Goal: Information Seeking & Learning: Learn about a topic

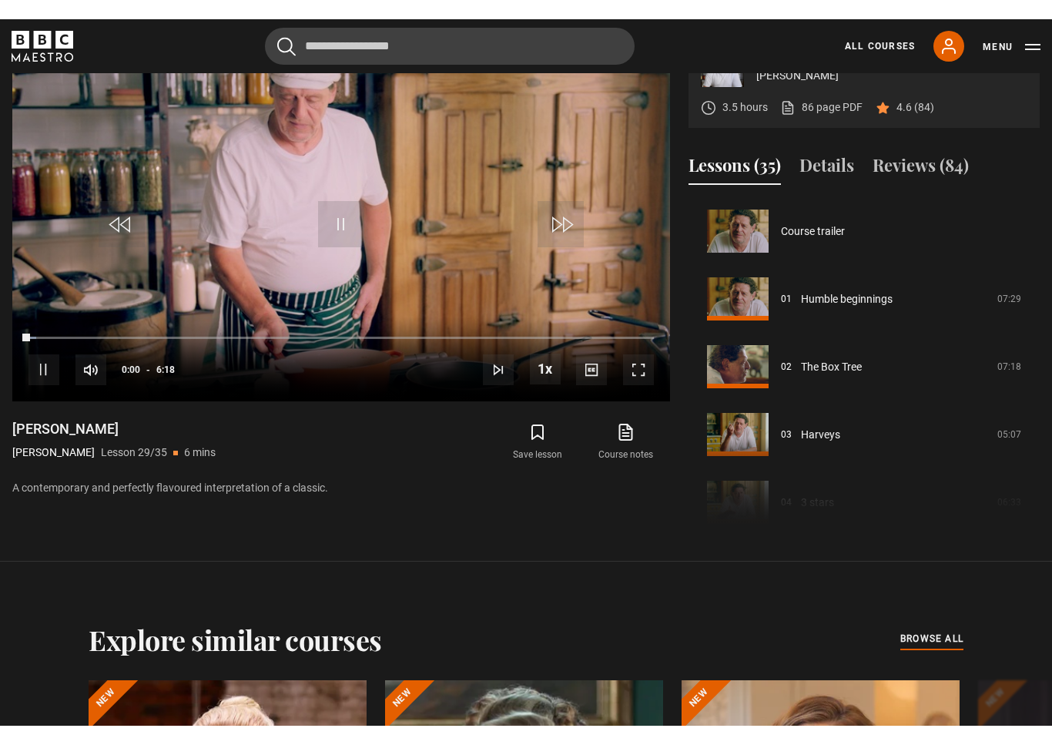
scroll to position [18, 0]
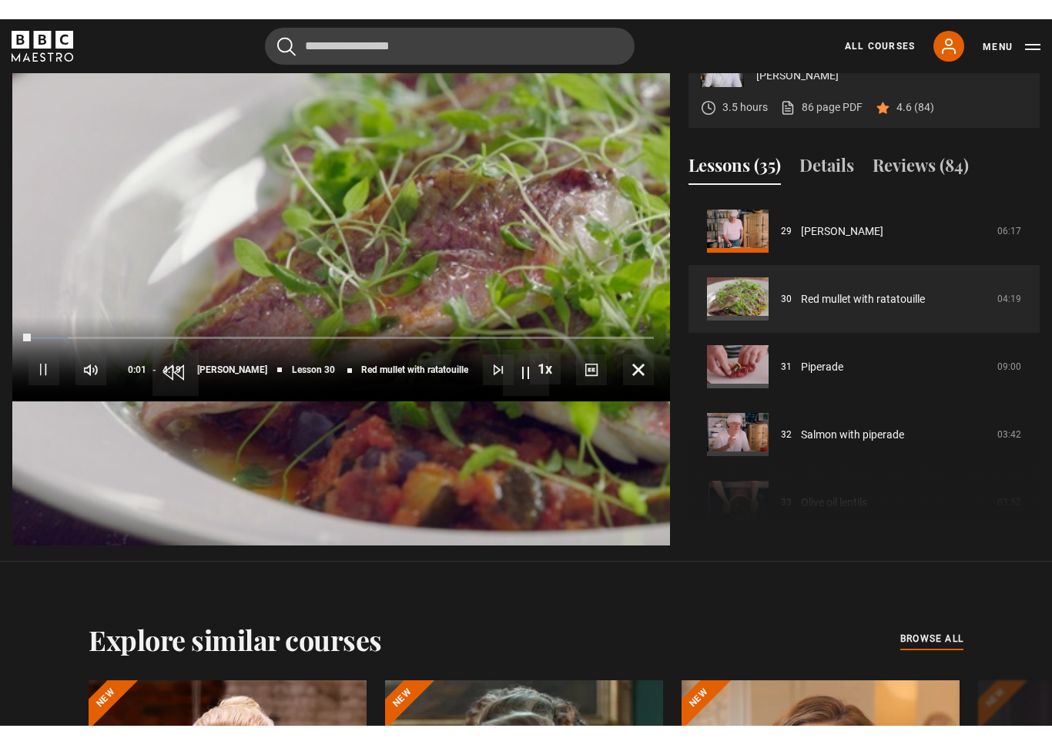
scroll to position [18, 0]
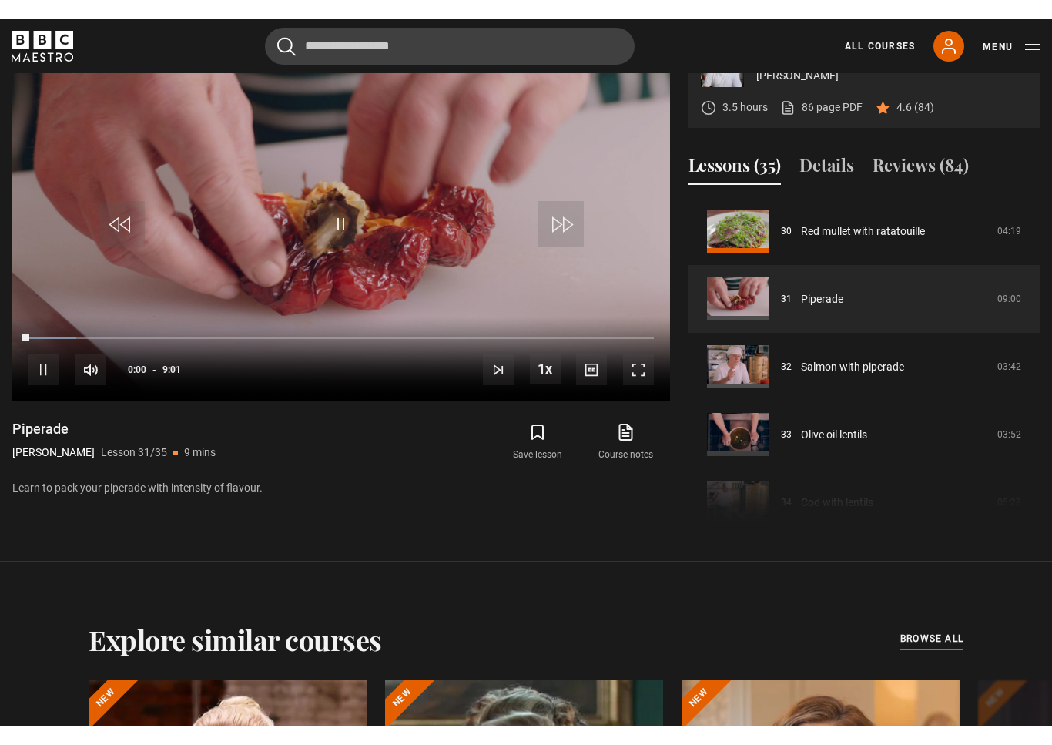
scroll to position [18, 0]
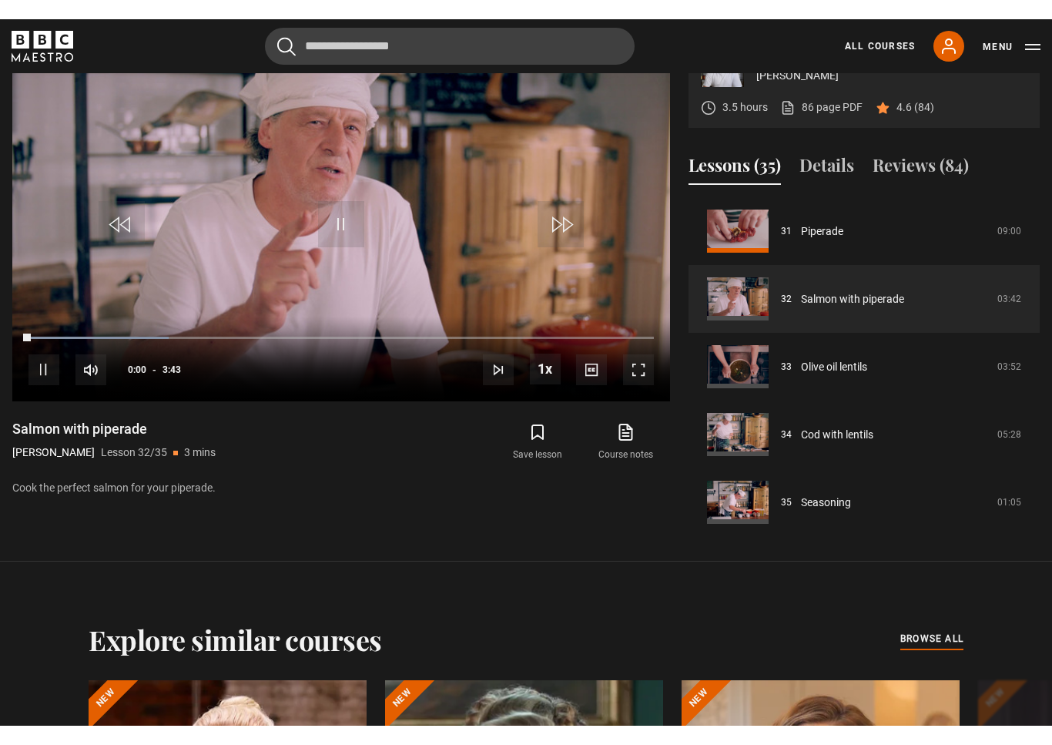
scroll to position [18, 0]
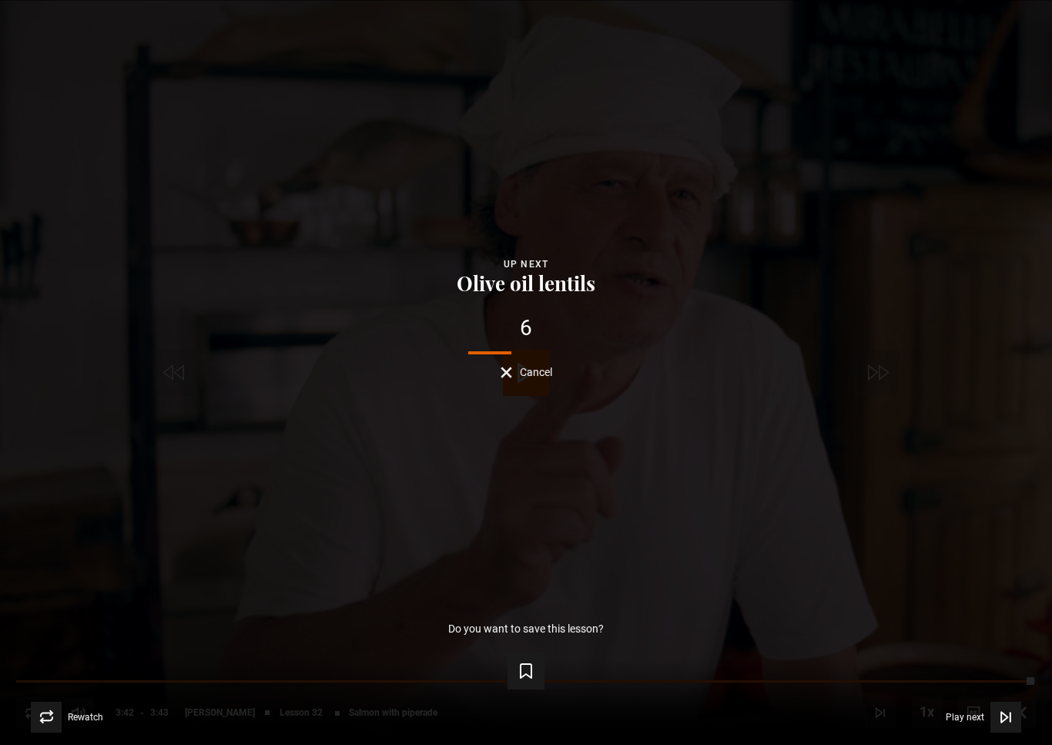
click at [957, 0] on div "Lesson Completed Up next Olive oil lentils 6 Cancel Do you want to save this le…" at bounding box center [526, 372] width 1052 height 745
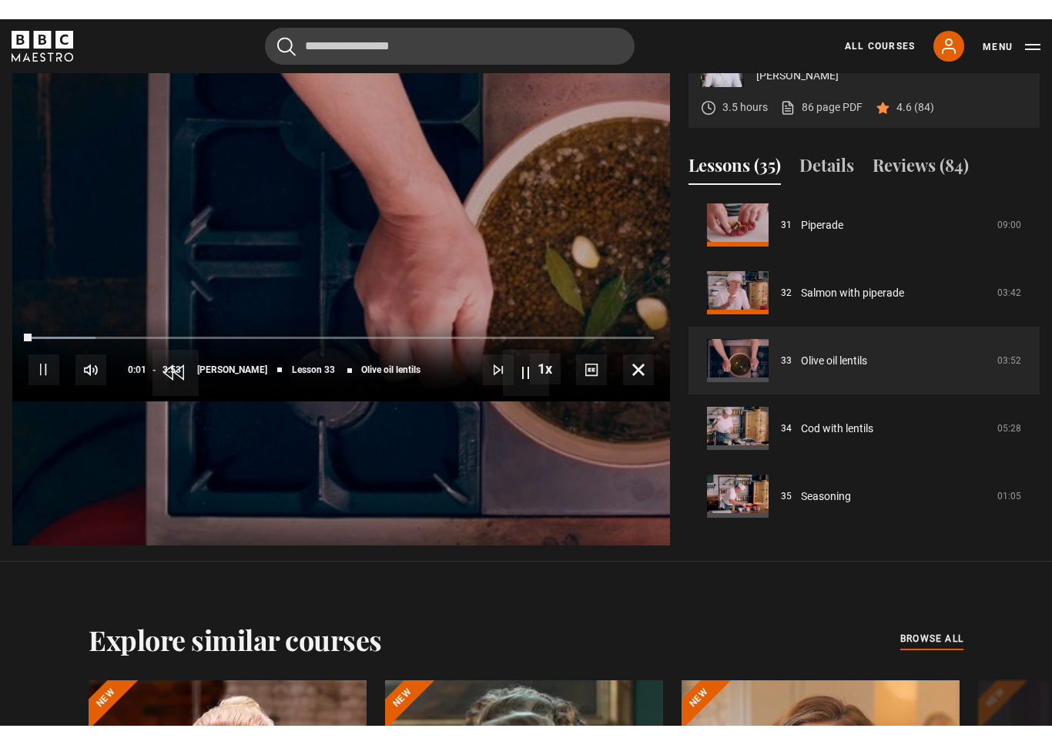
scroll to position [18, 0]
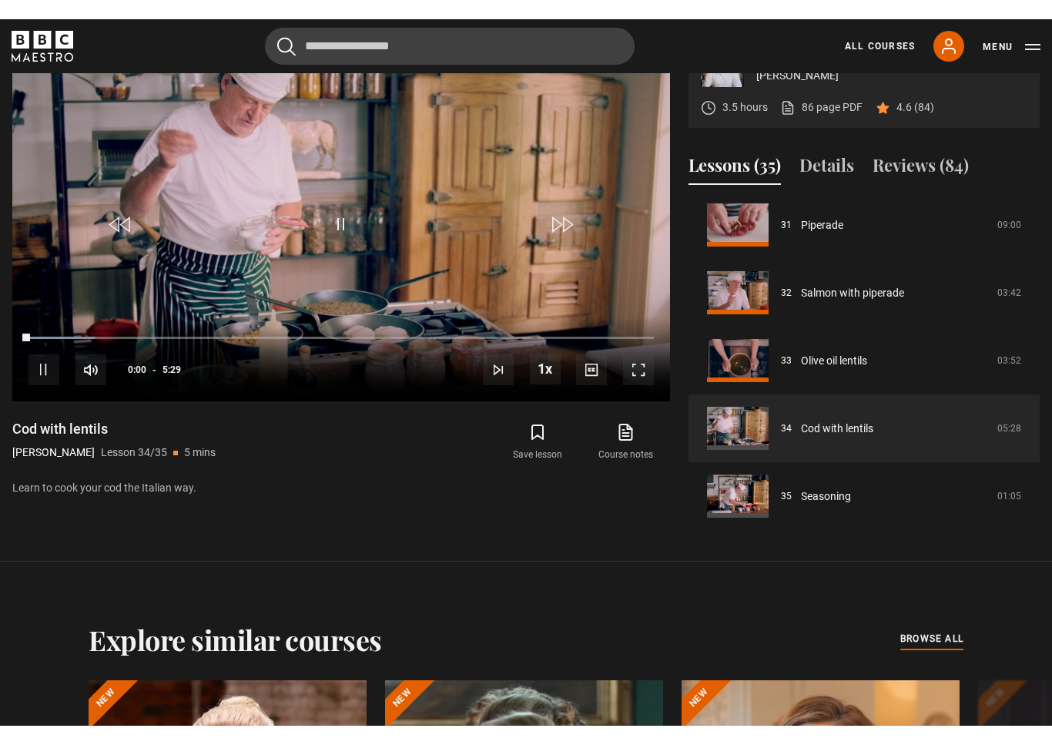
scroll to position [18, 0]
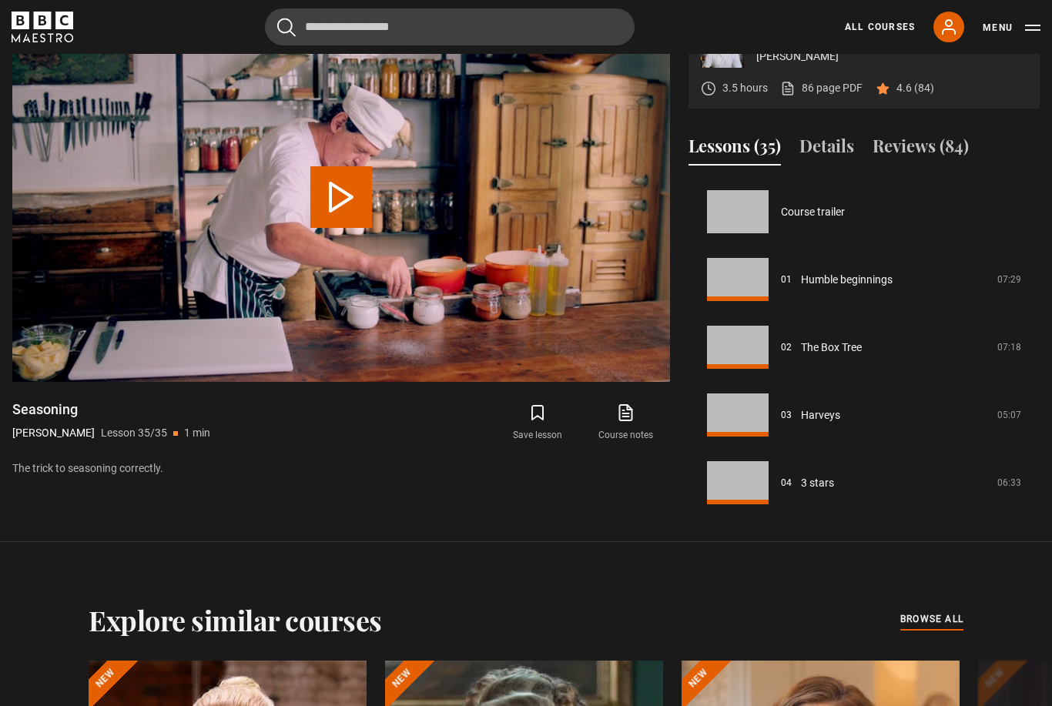
scroll to position [2107, 0]
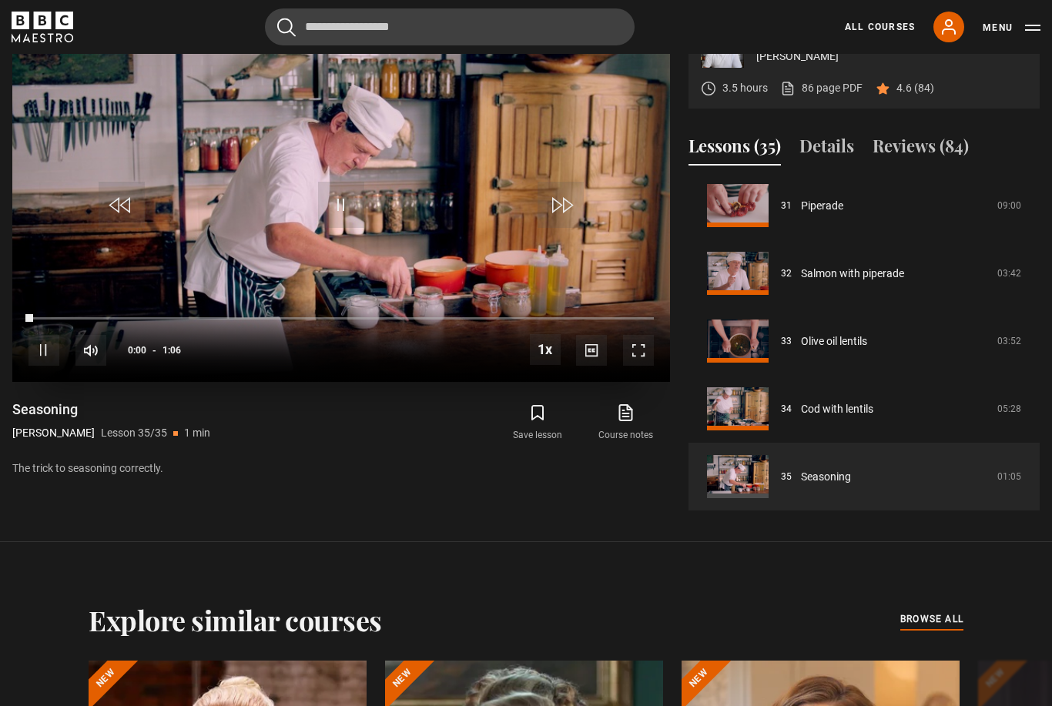
click at [629, 366] on span "Video Player" at bounding box center [638, 350] width 31 height 31
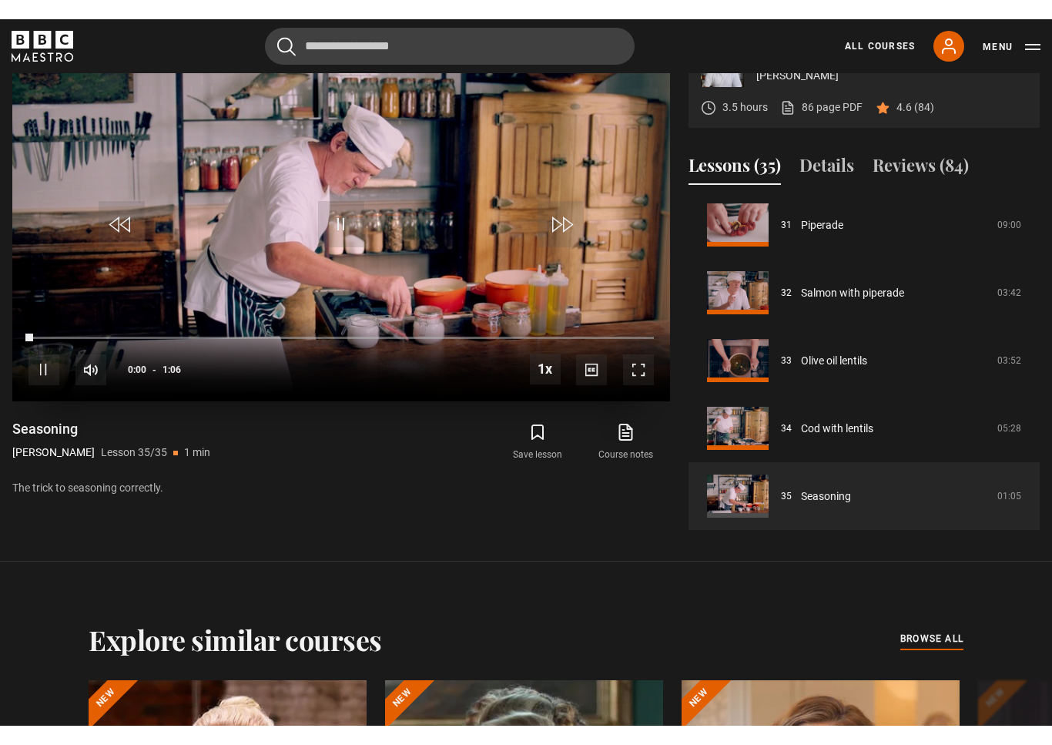
scroll to position [18, 0]
